Goal: Task Accomplishment & Management: Manage account settings

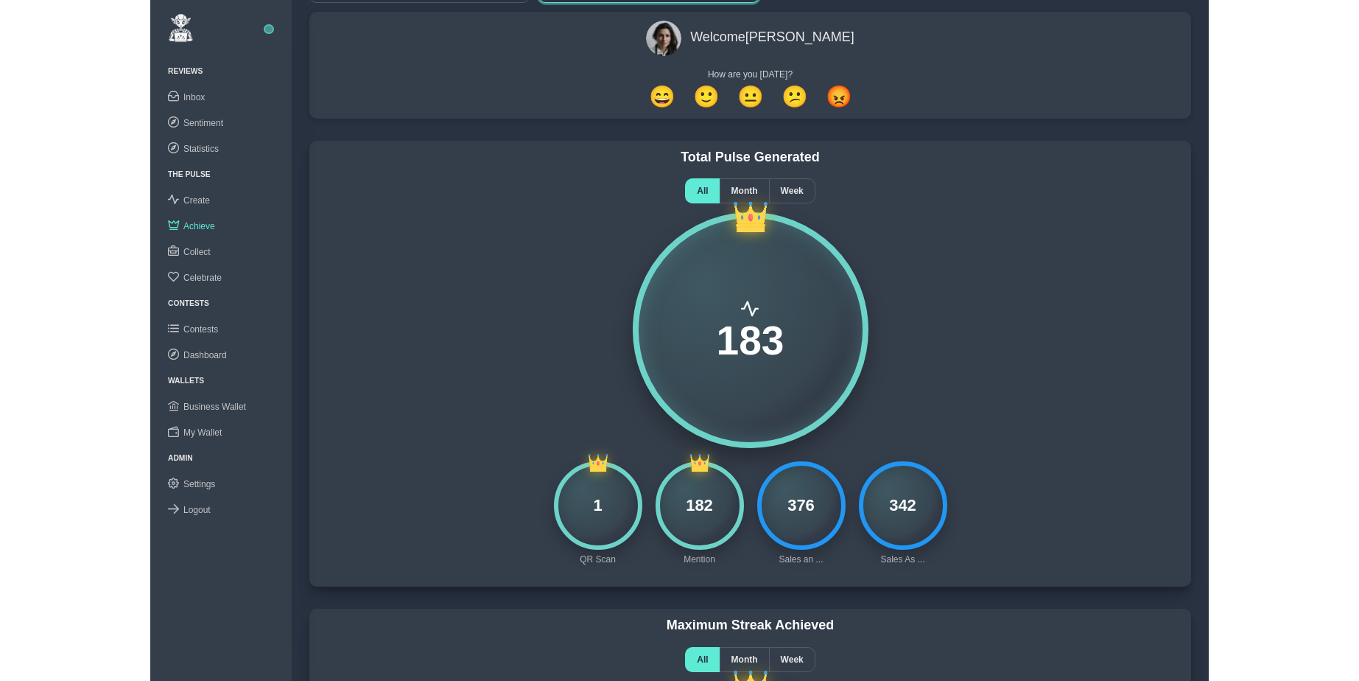
scroll to position [59, 0]
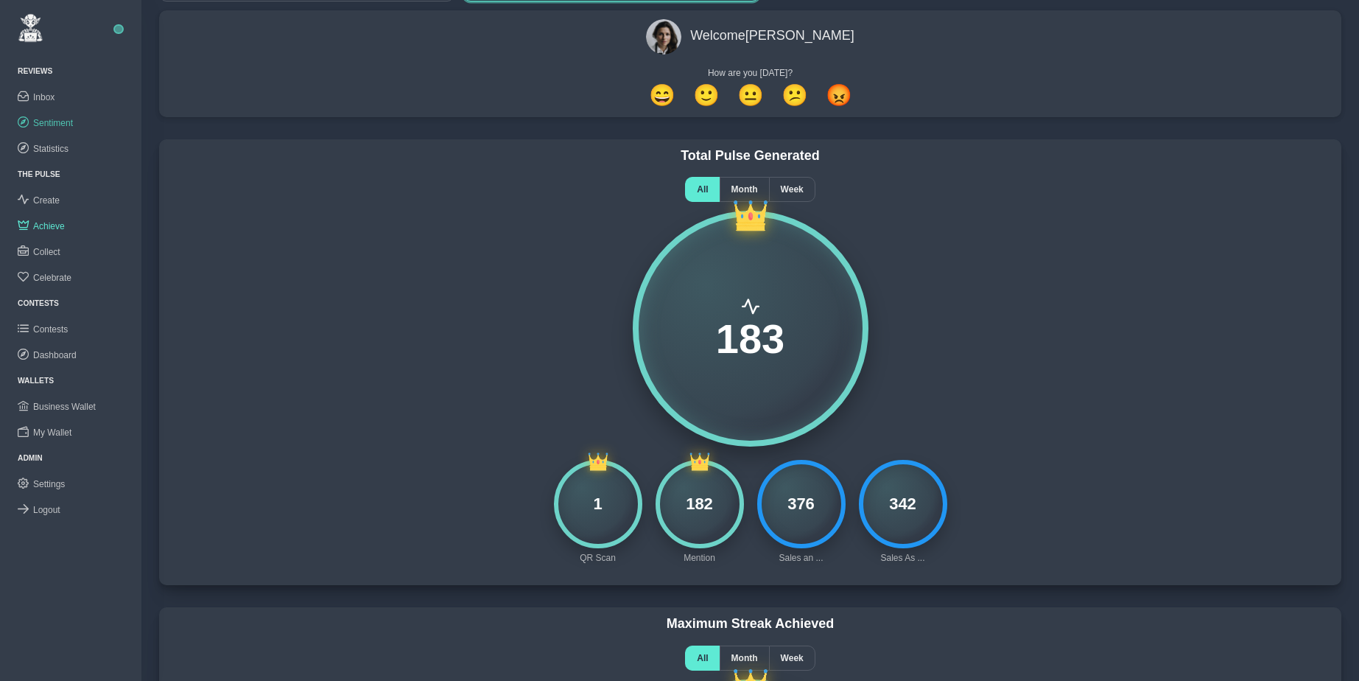
click at [55, 125] on span "Sentiment" at bounding box center [53, 123] width 40 height 10
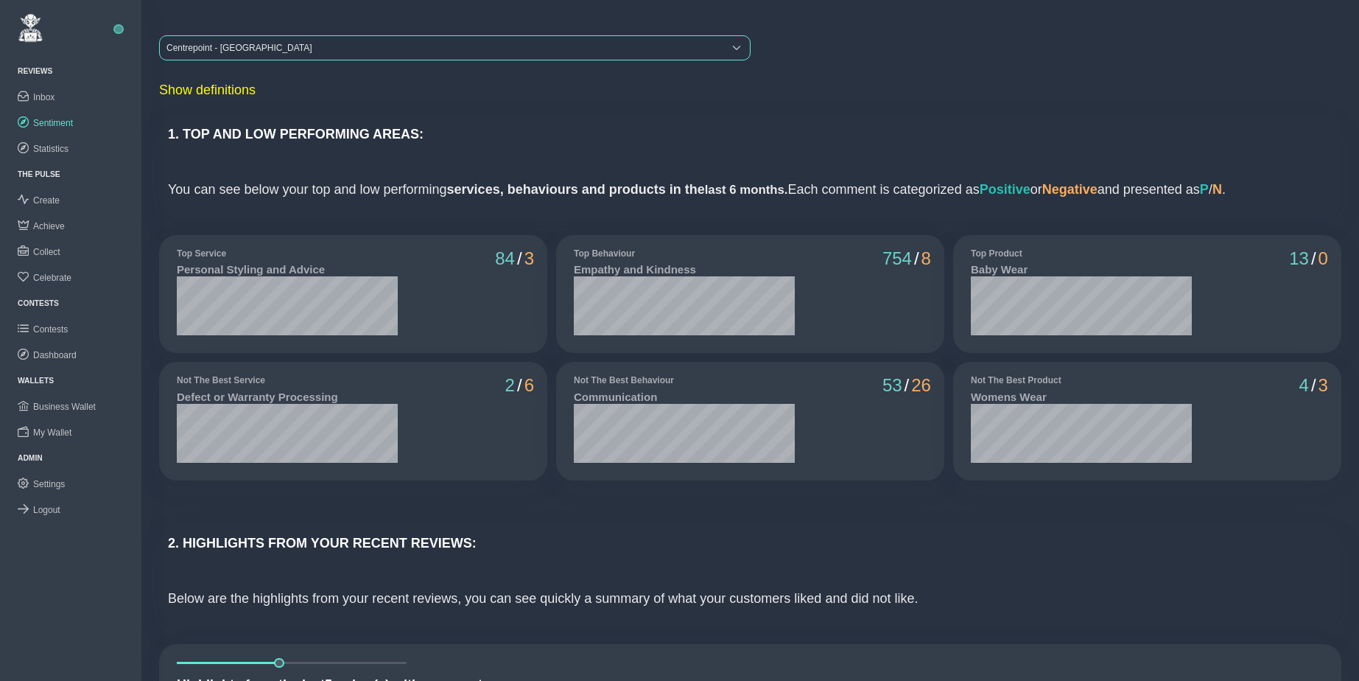
click at [206, 52] on div "Centrepoint - [GEOGRAPHIC_DATA]" at bounding box center [442, 48] width 564 height 24
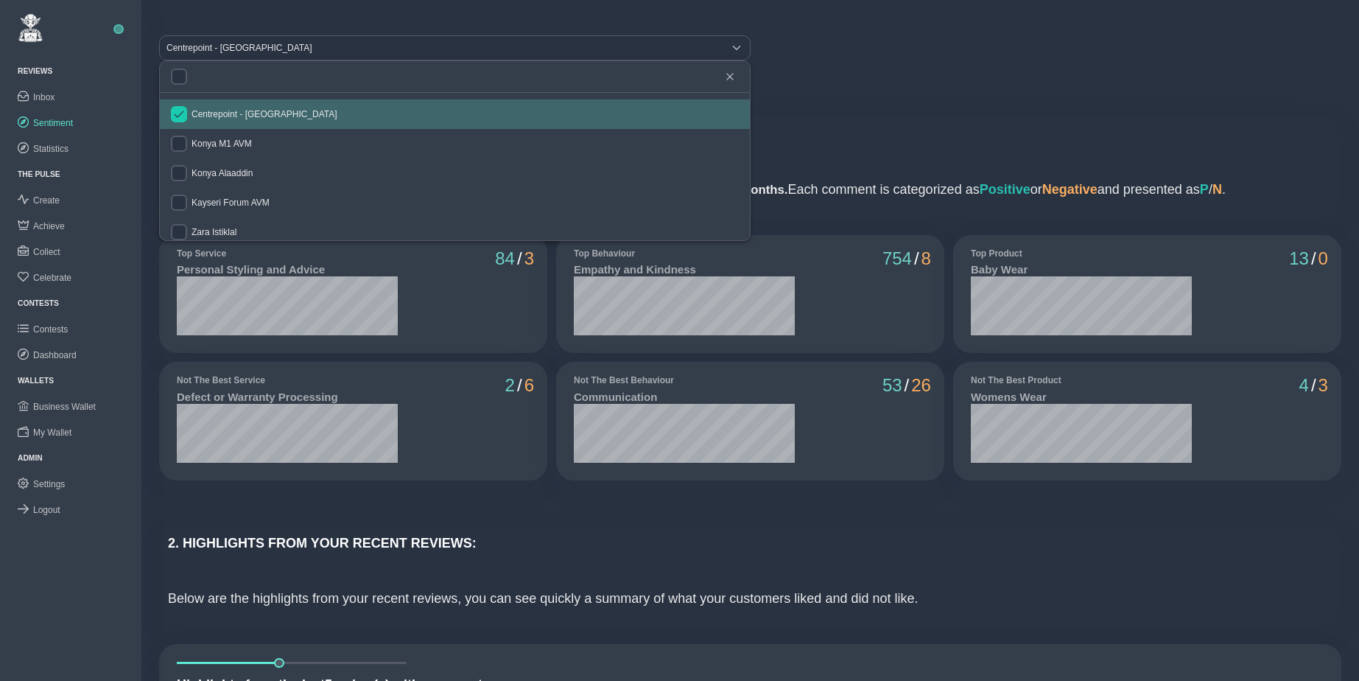
click at [179, 115] on input "checkbox" at bounding box center [179, 114] width 16 height 16
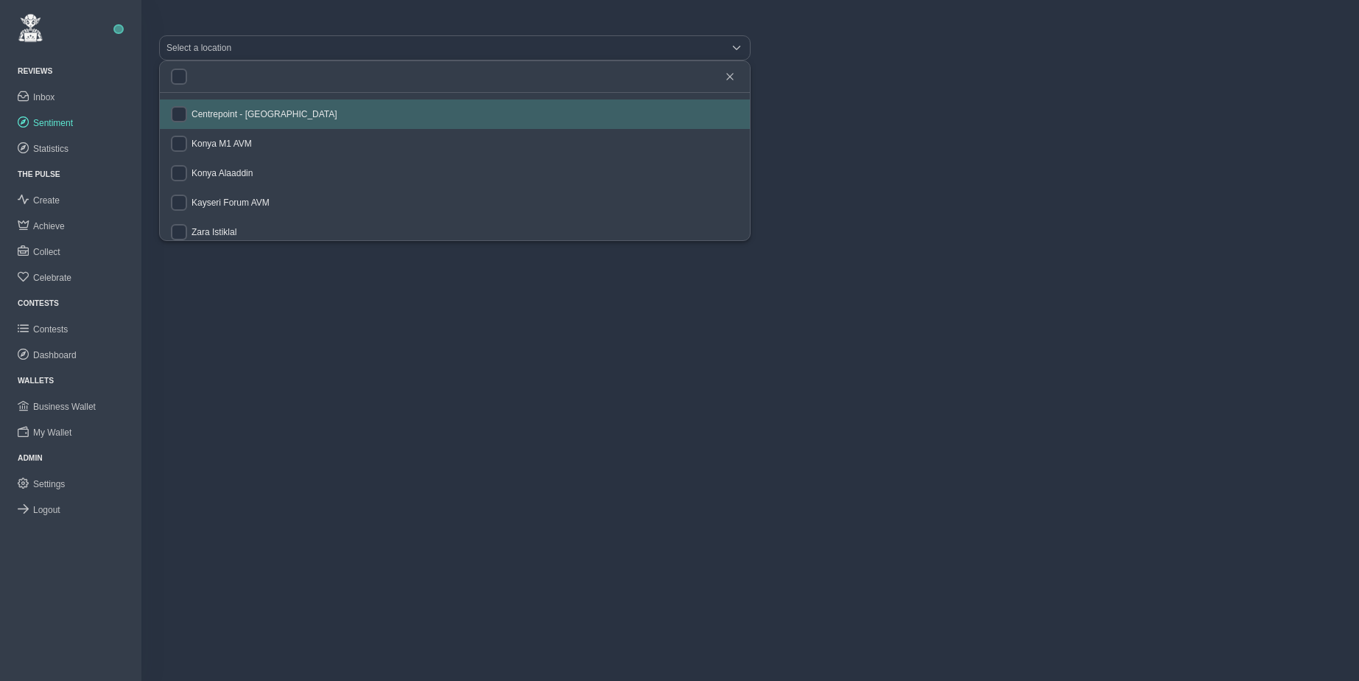
checkbox input "false"
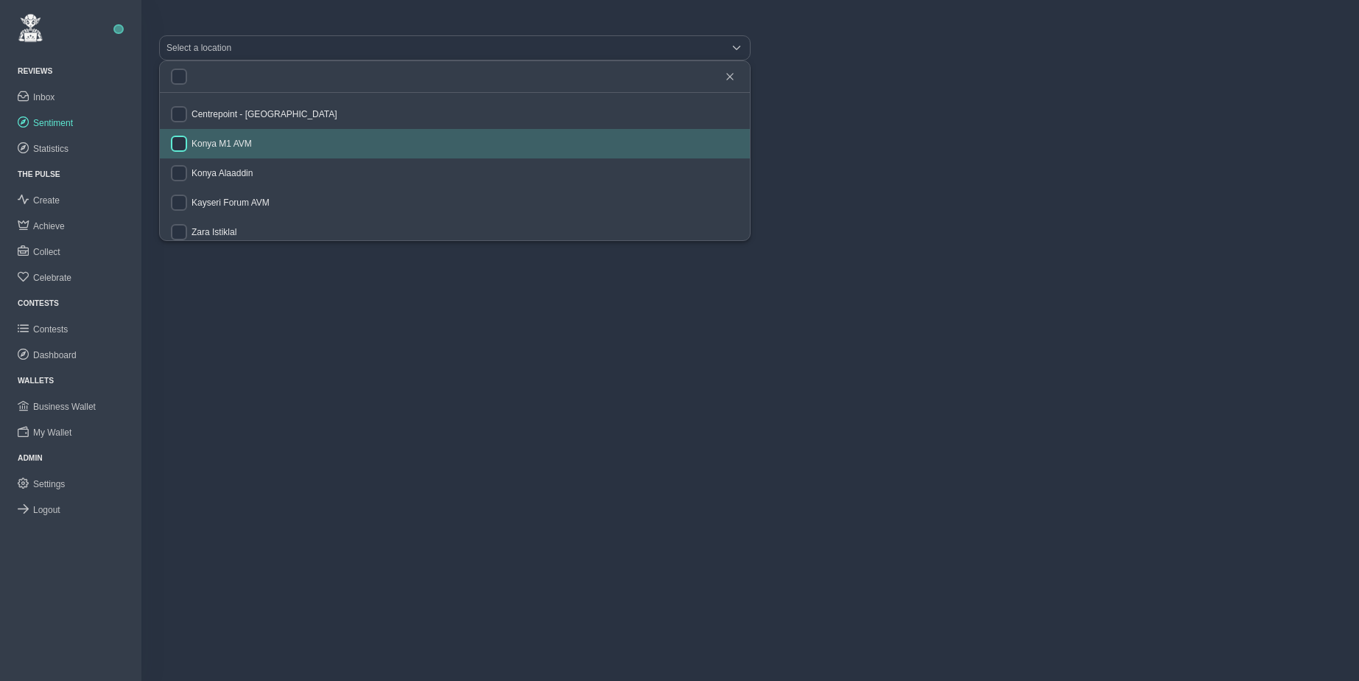
click at [181, 138] on input "checkbox" at bounding box center [179, 144] width 16 height 16
checkbox input "true"
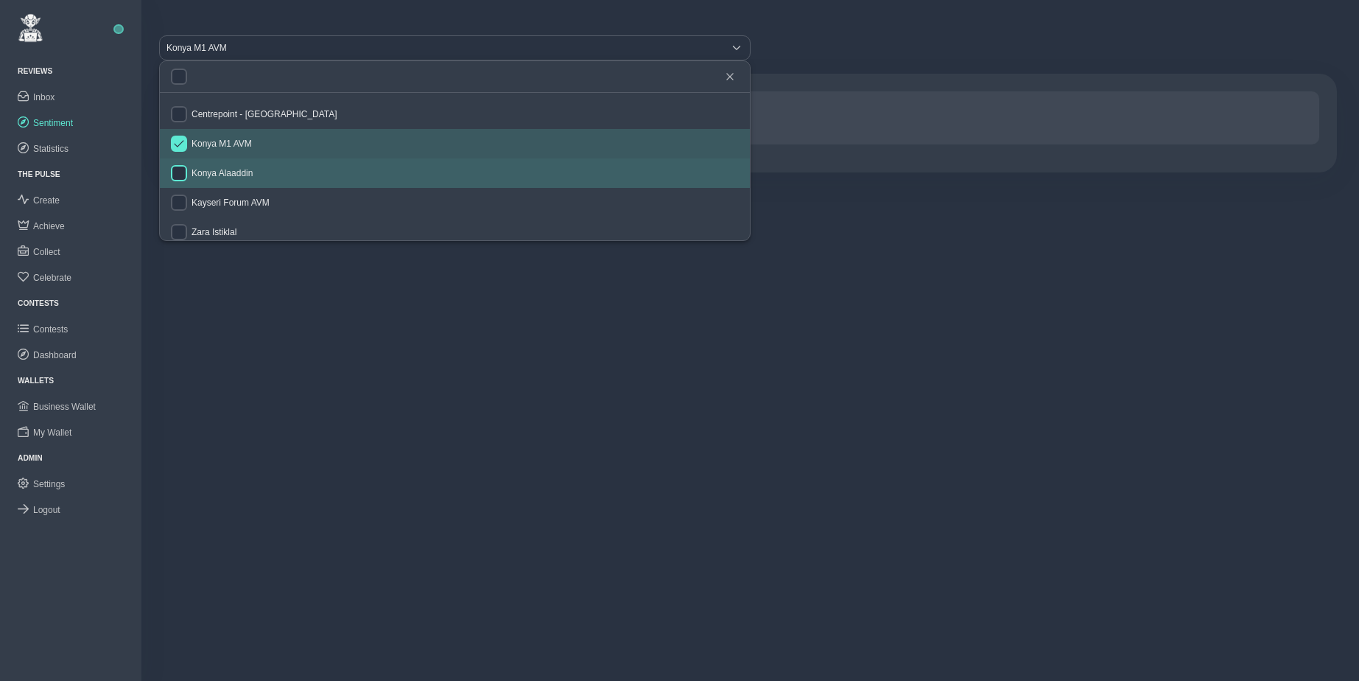
click at [181, 172] on input "checkbox" at bounding box center [179, 173] width 16 height 16
checkbox input "true"
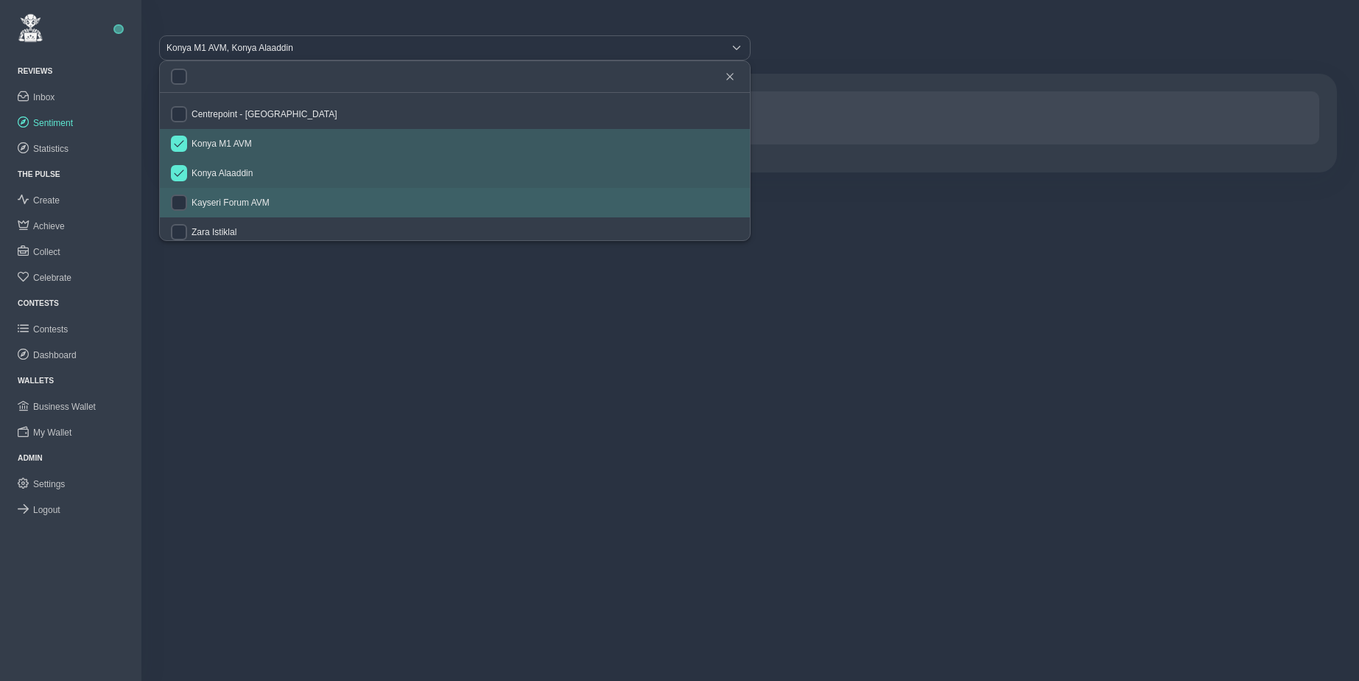
click at [185, 194] on div at bounding box center [179, 202] width 16 height 16
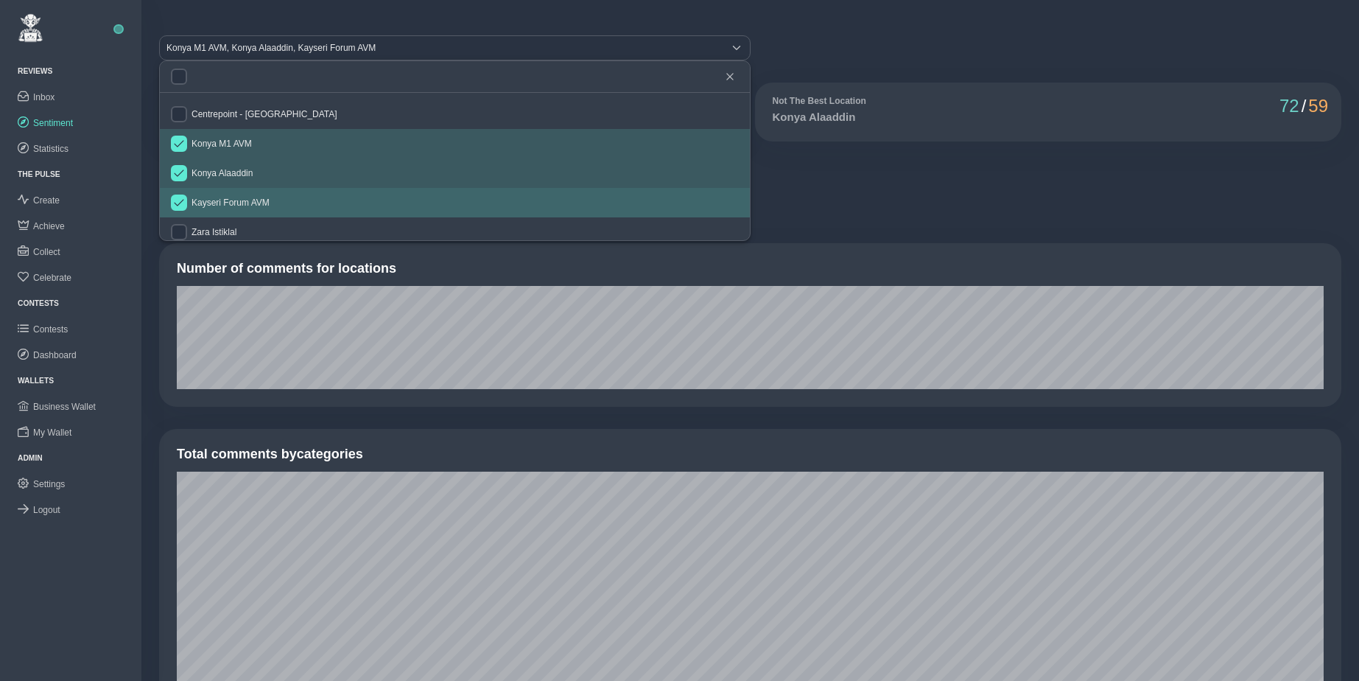
checkbox input "true"
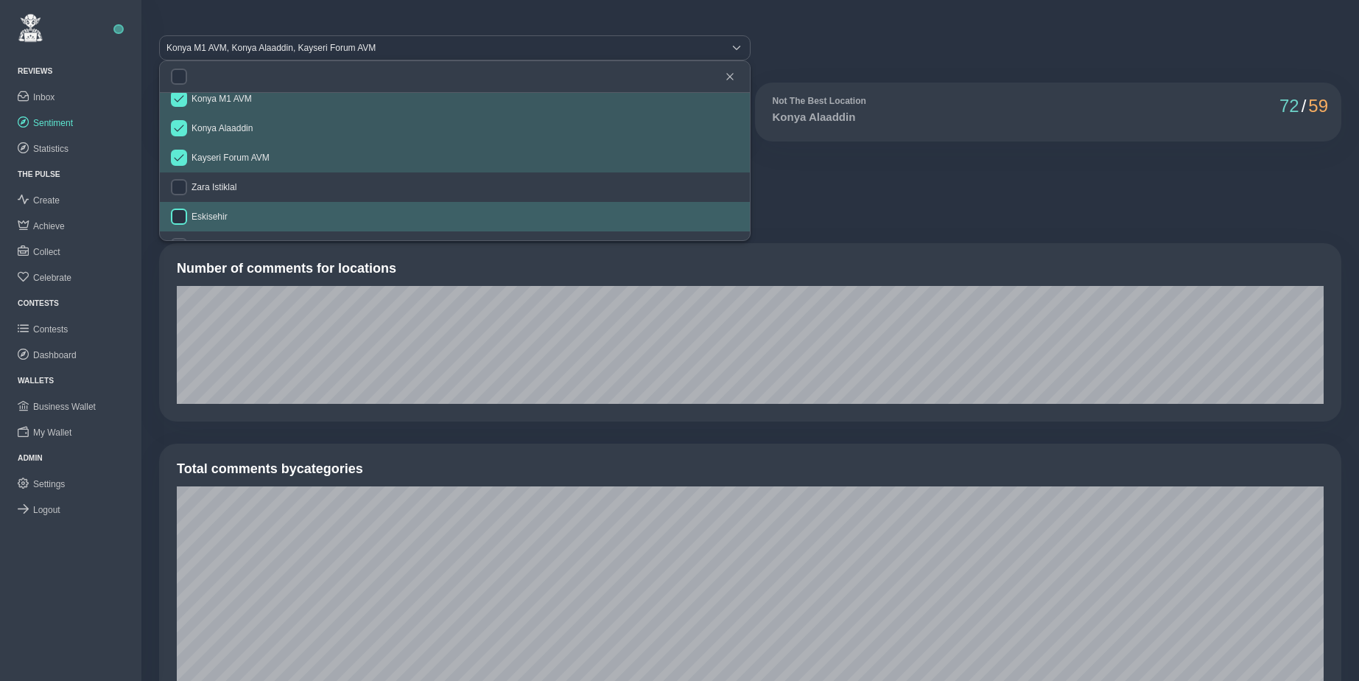
click at [183, 213] on input "checkbox" at bounding box center [179, 216] width 16 height 16
checkbox input "true"
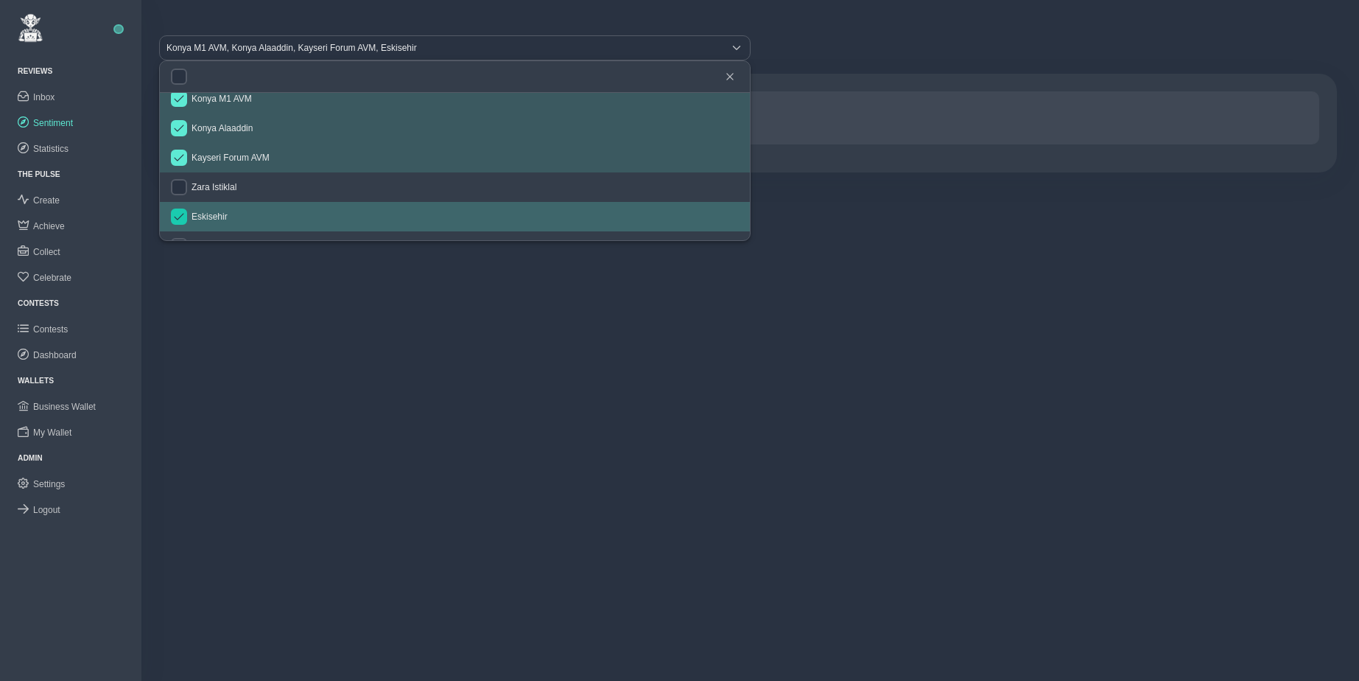
scroll to position [155, 0]
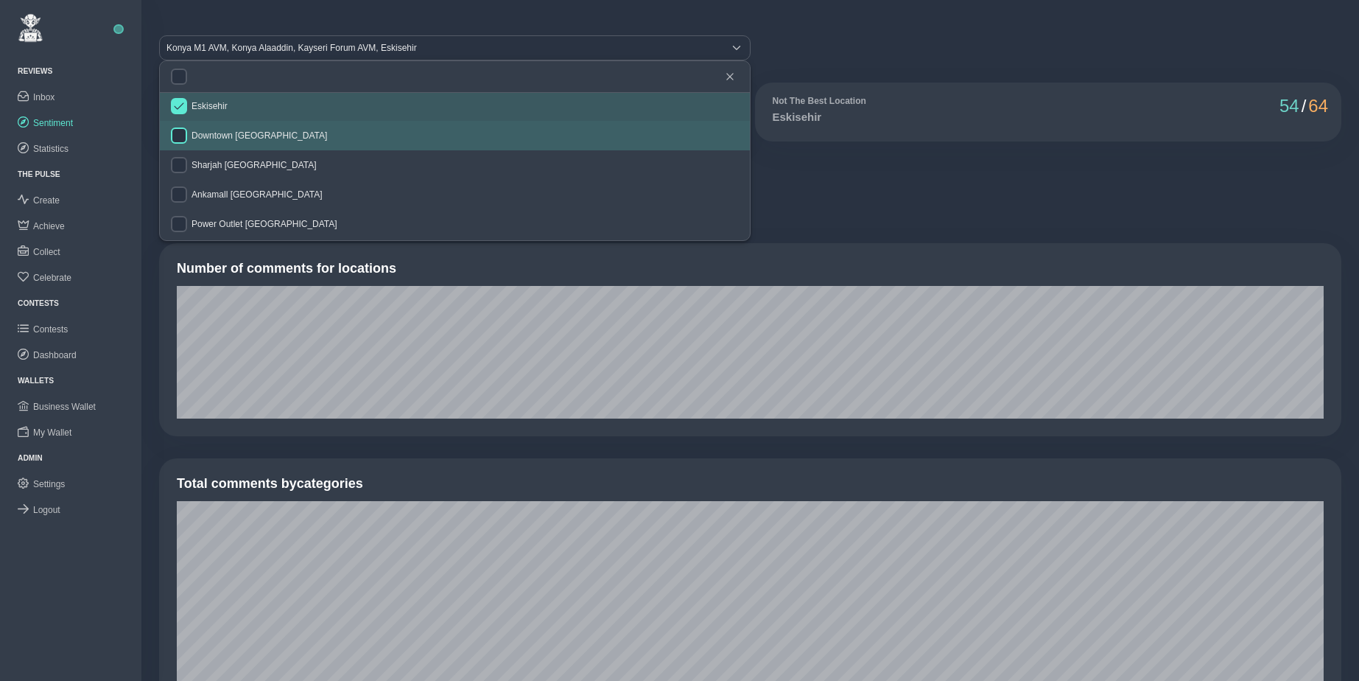
click at [183, 135] on input "checkbox" at bounding box center [179, 135] width 16 height 16
checkbox input "true"
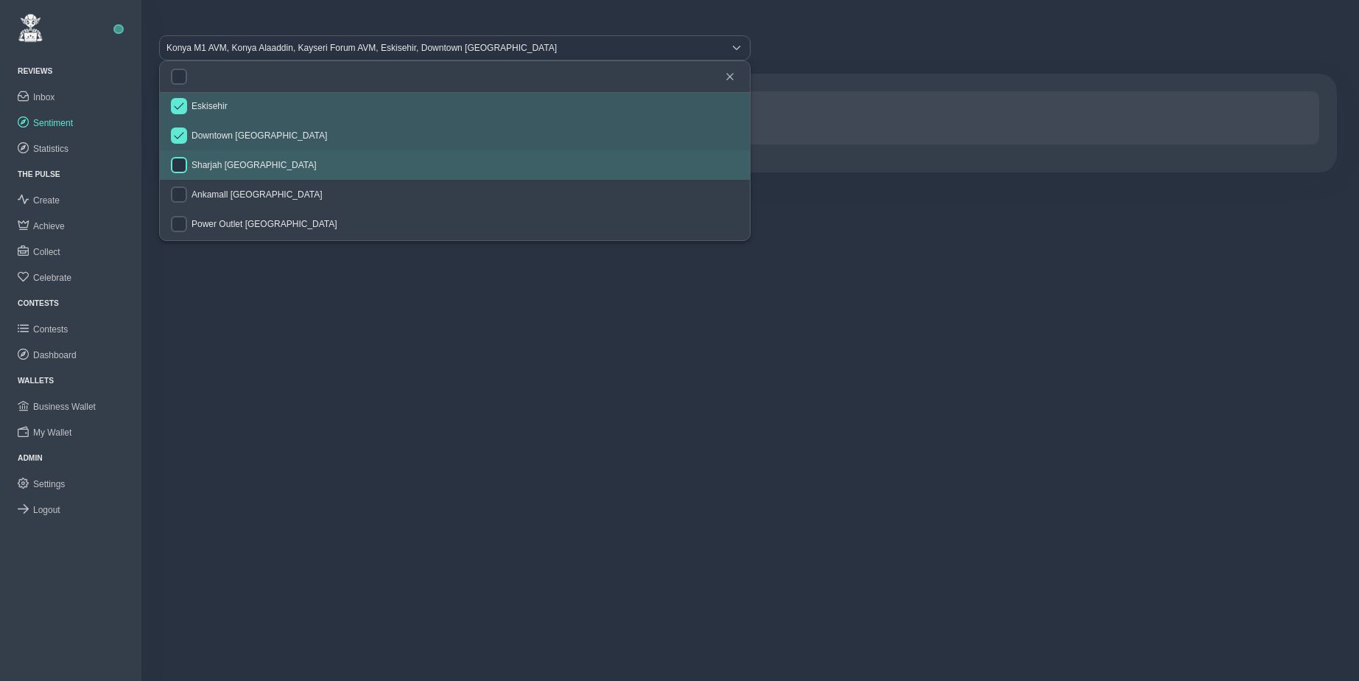
click at [183, 158] on input "checkbox" at bounding box center [179, 165] width 16 height 16
checkbox input "true"
click at [183, 199] on input "checkbox" at bounding box center [179, 194] width 16 height 16
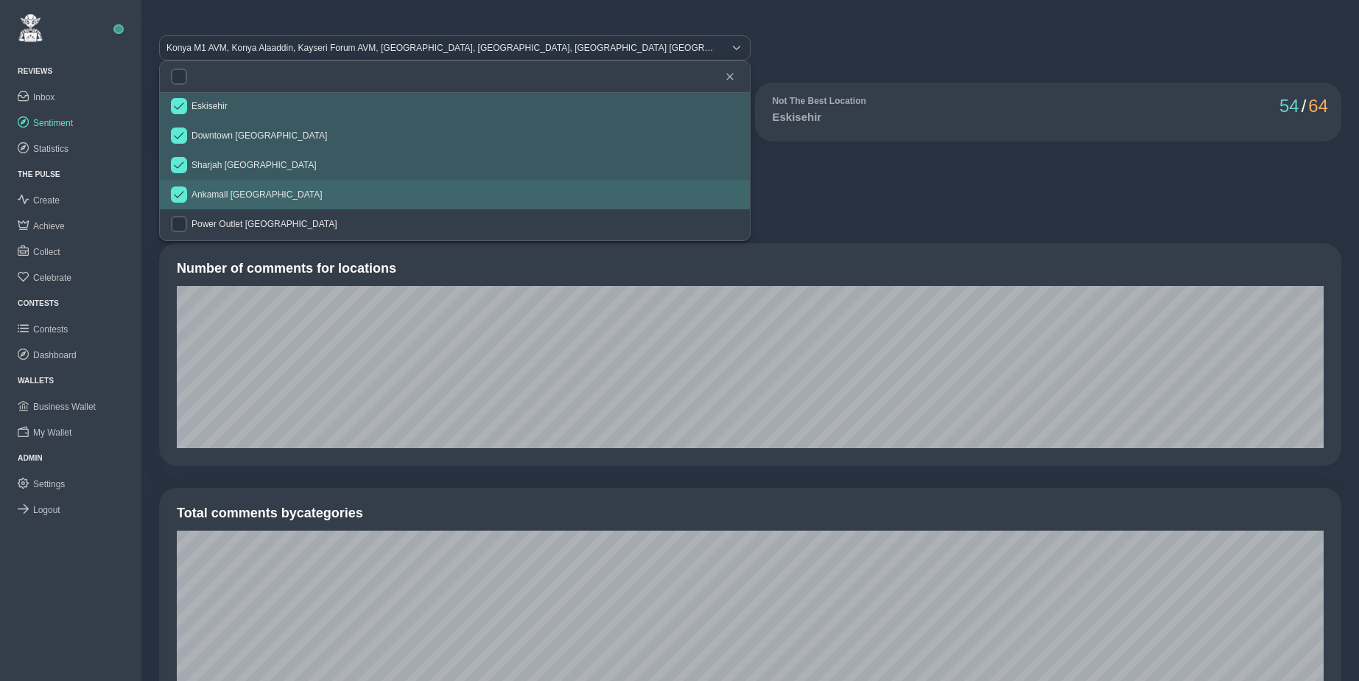
checkbox input "true"
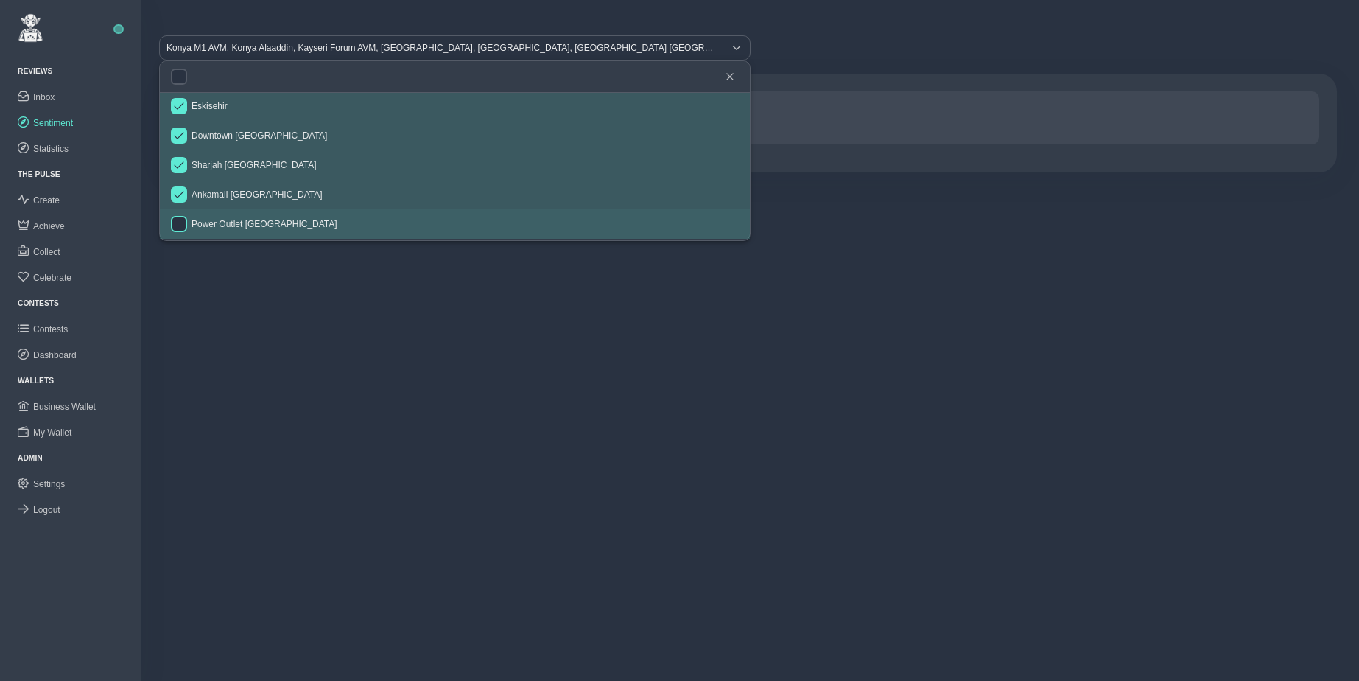
click at [184, 220] on input "checkbox" at bounding box center [179, 224] width 16 height 16
checkbox input "true"
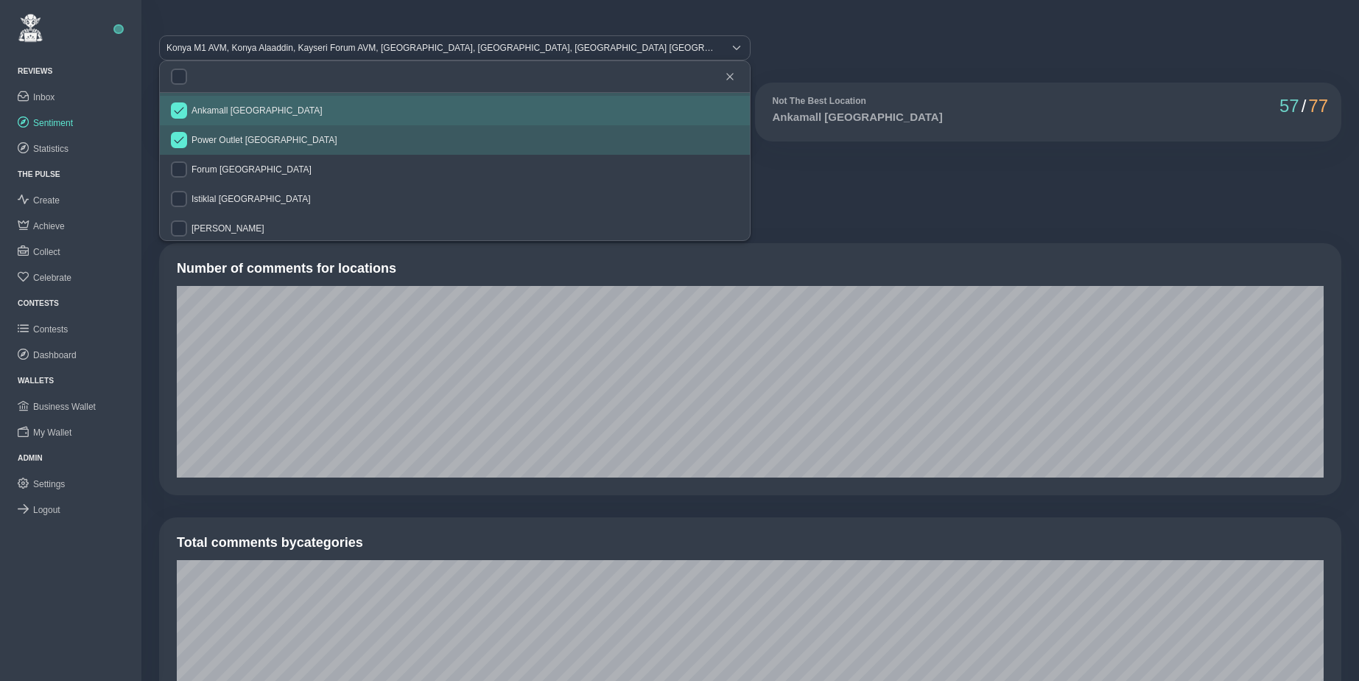
scroll to position [245, 0]
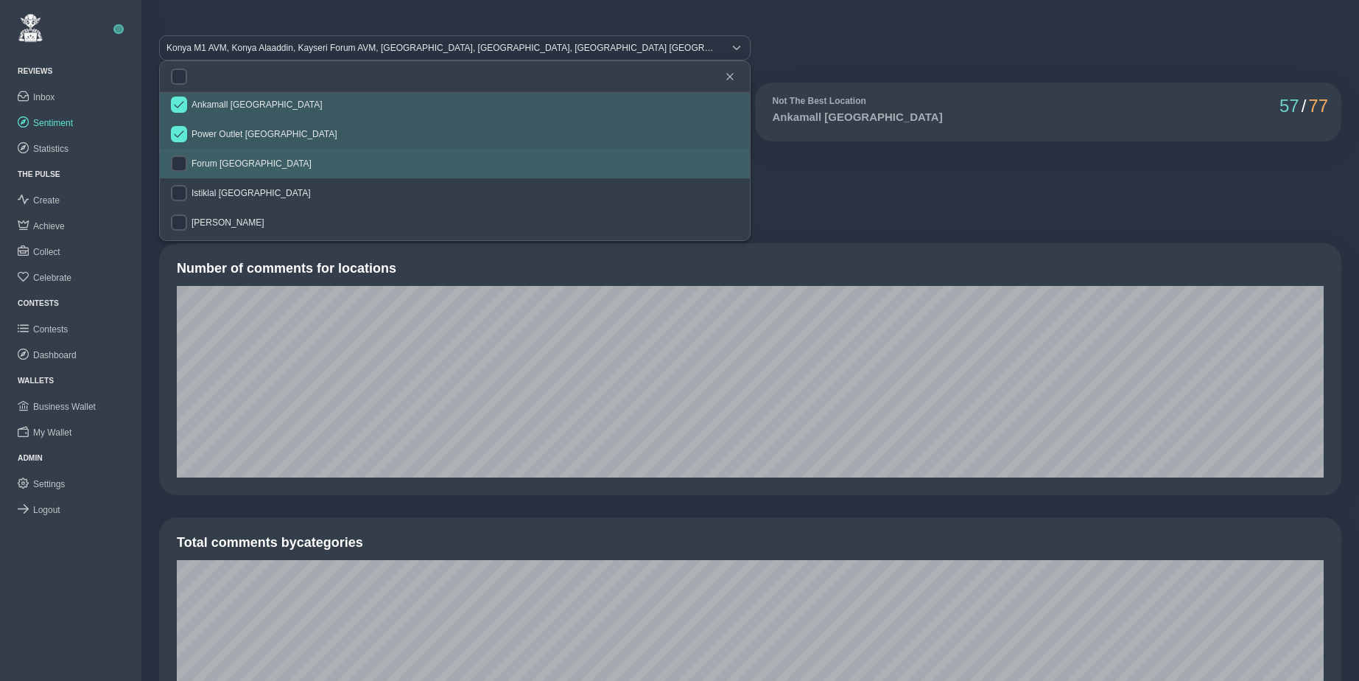
click at [187, 162] on div at bounding box center [181, 163] width 21 height 16
checkbox input "true"
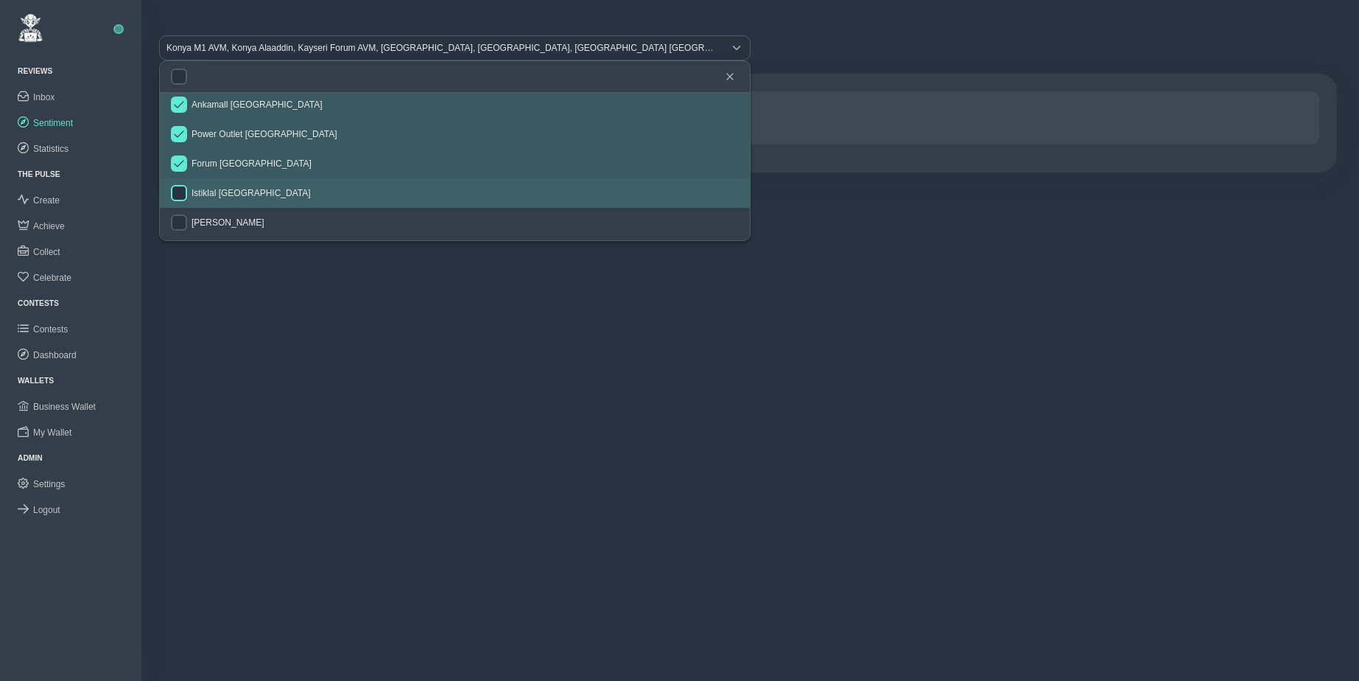
click at [185, 187] on input "checkbox" at bounding box center [179, 193] width 16 height 16
checkbox input "true"
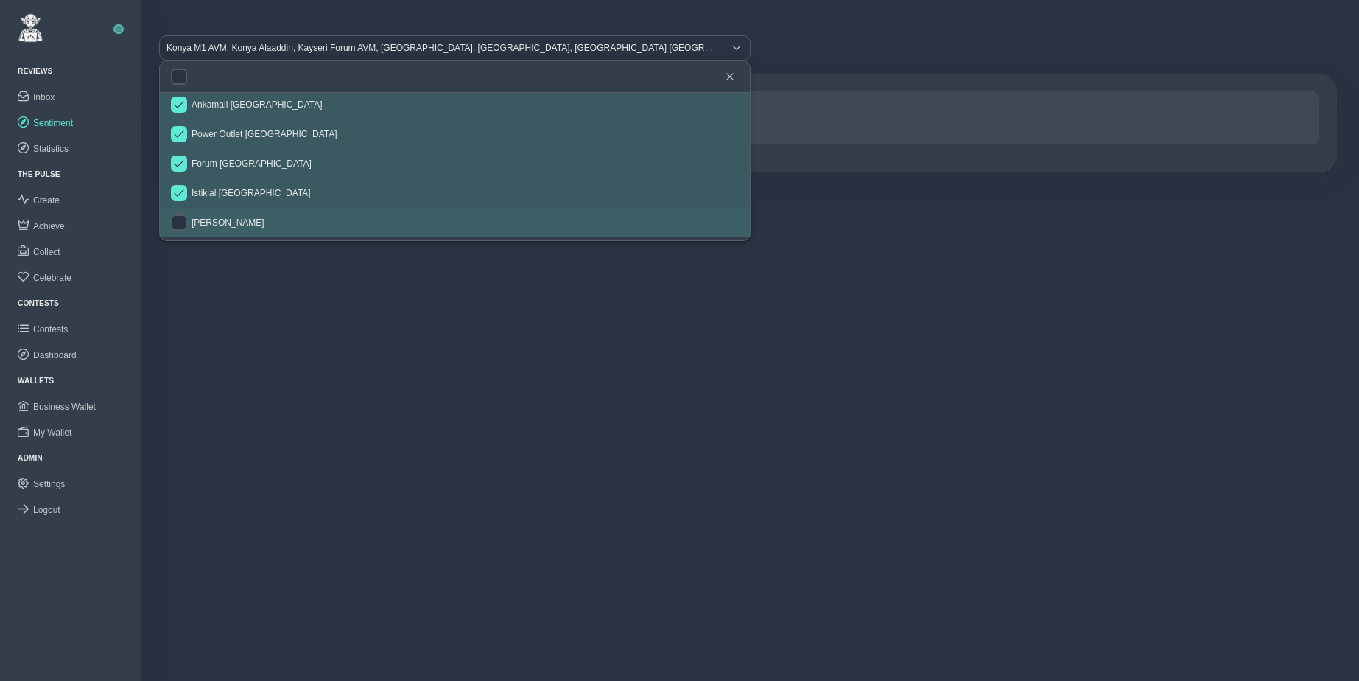
click at [186, 216] on div at bounding box center [179, 222] width 16 height 16
checkbox input "true"
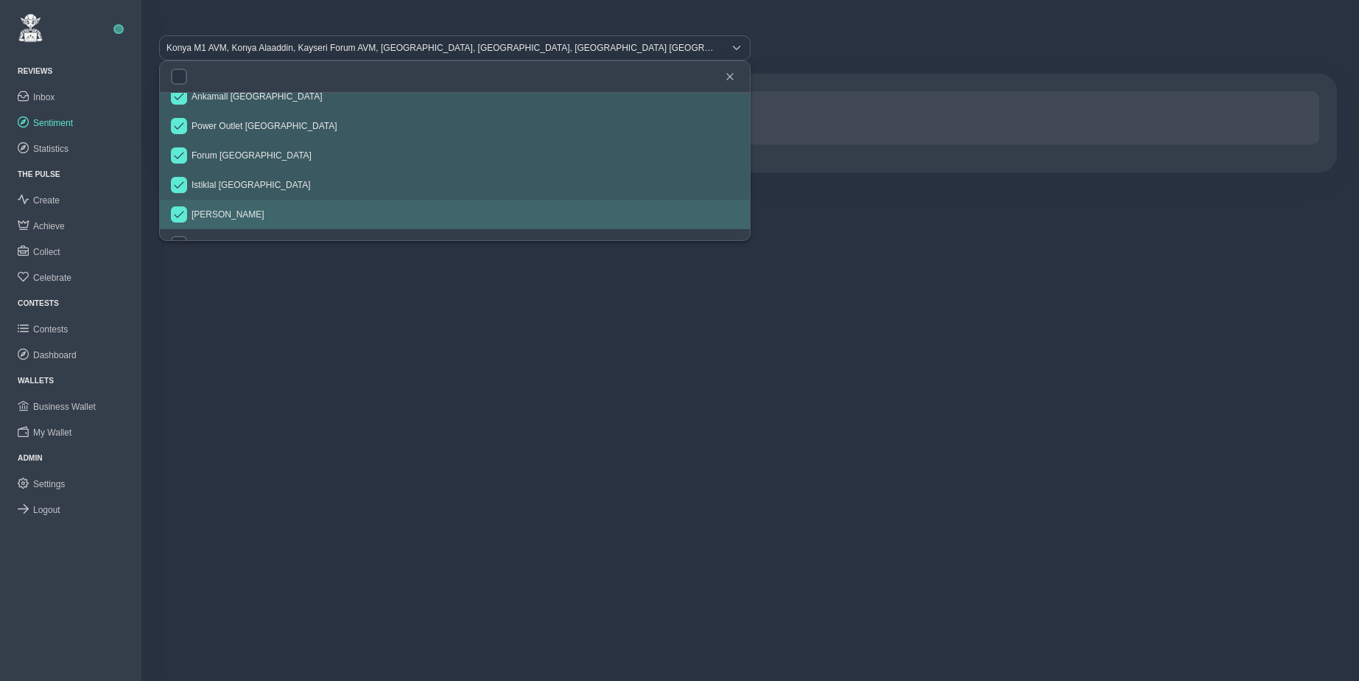
scroll to position [278, 0]
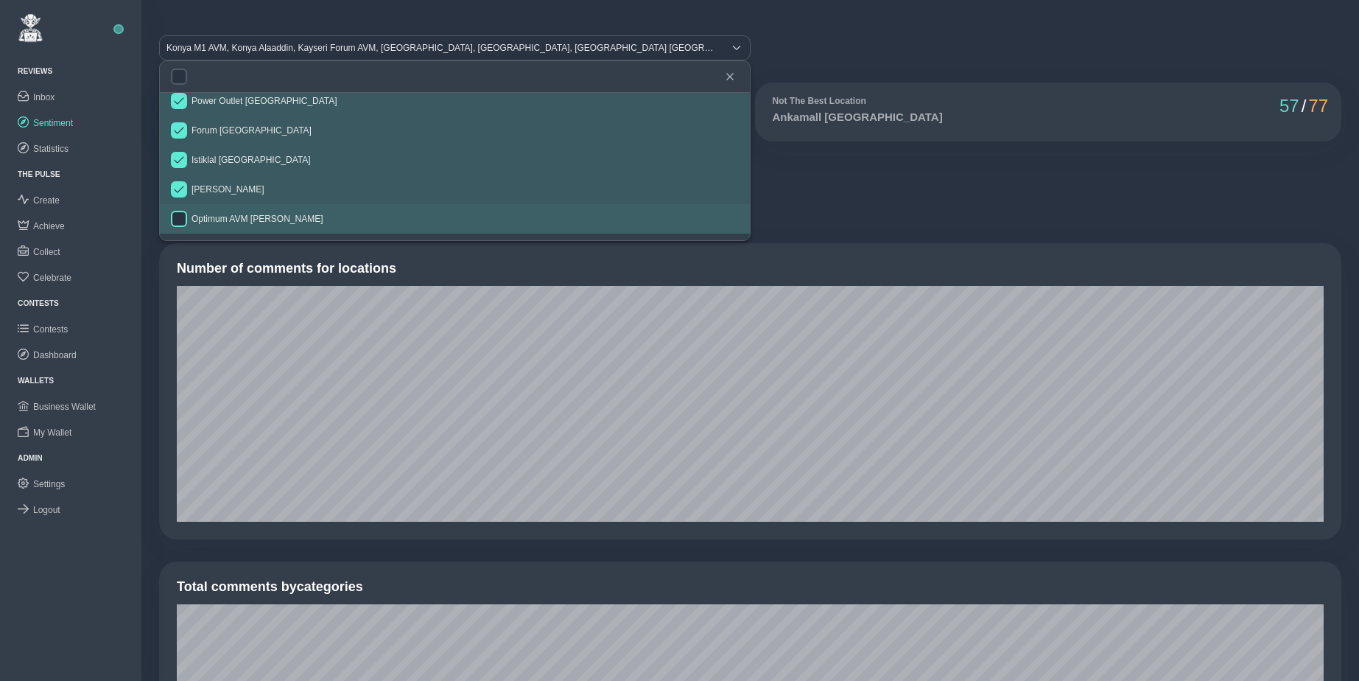
click at [182, 215] on input "checkbox" at bounding box center [179, 219] width 16 height 16
checkbox input "true"
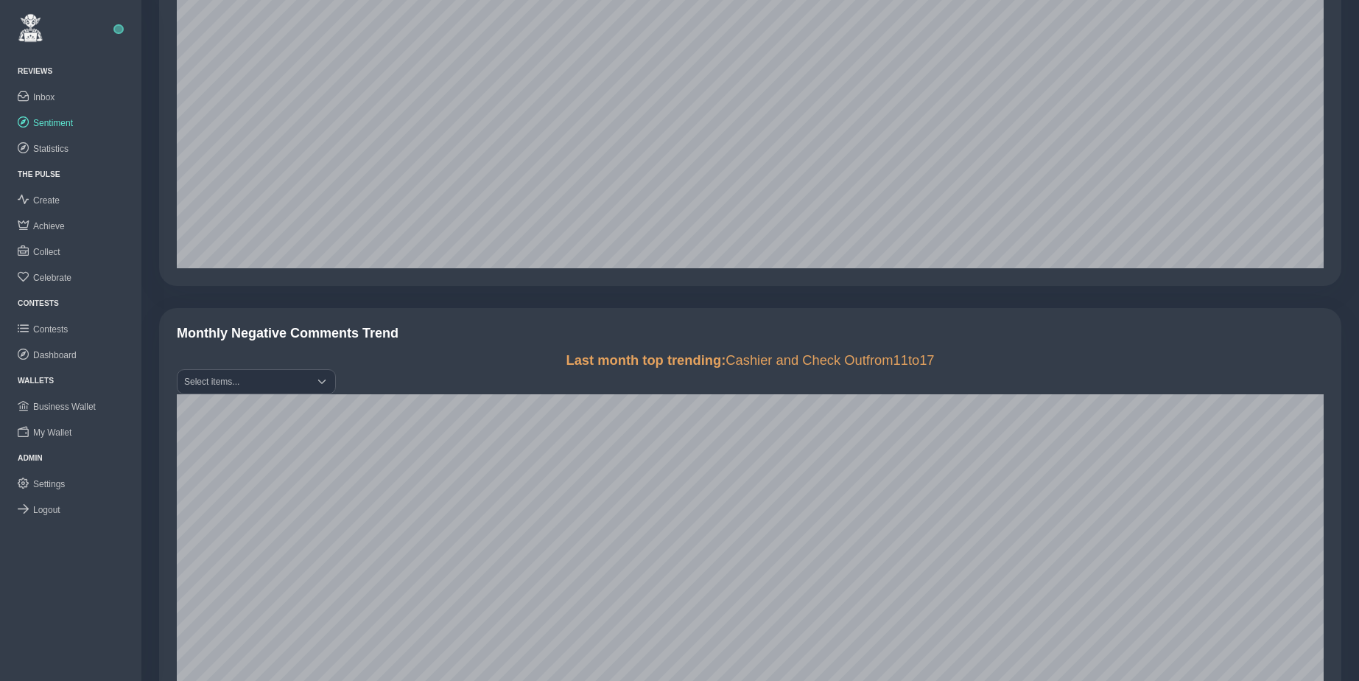
scroll to position [1634, 0]
